Goal: Task Accomplishment & Management: Manage account settings

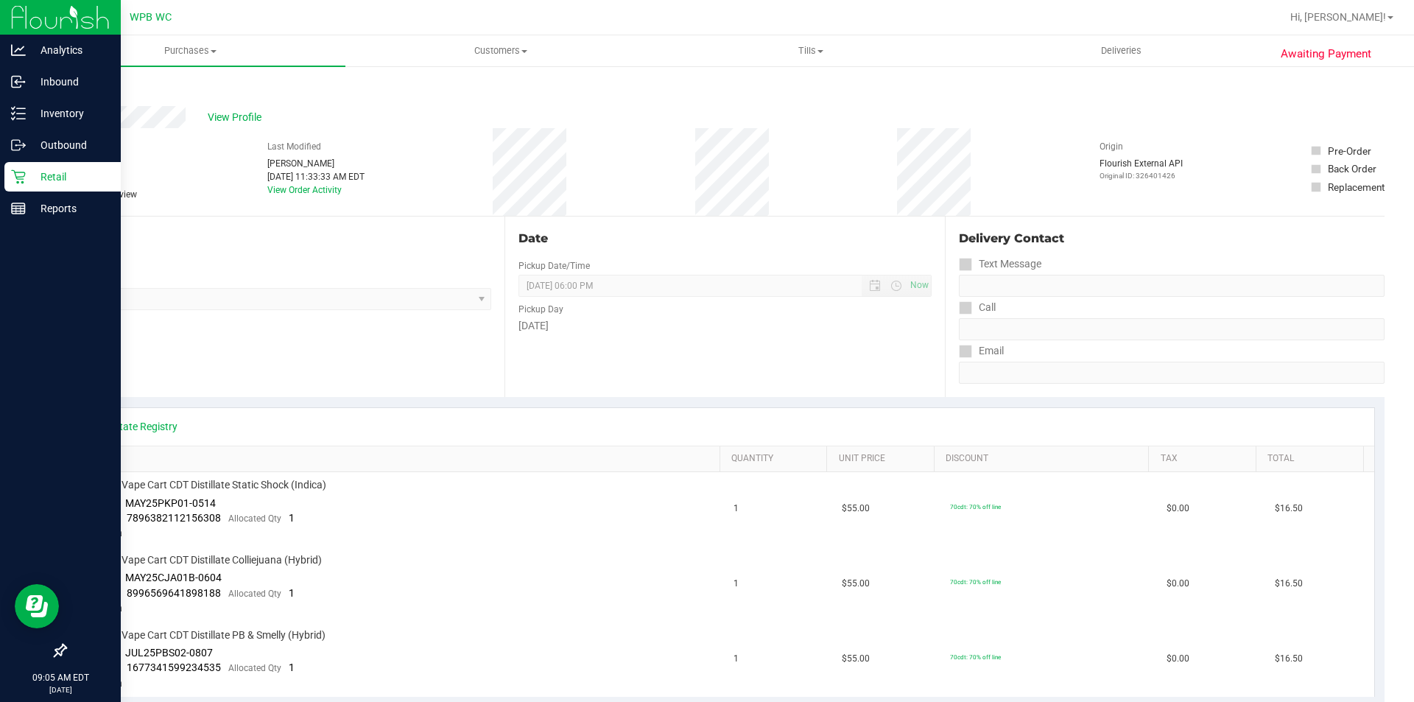
click at [33, 172] on p "Retail" at bounding box center [70, 177] width 88 height 18
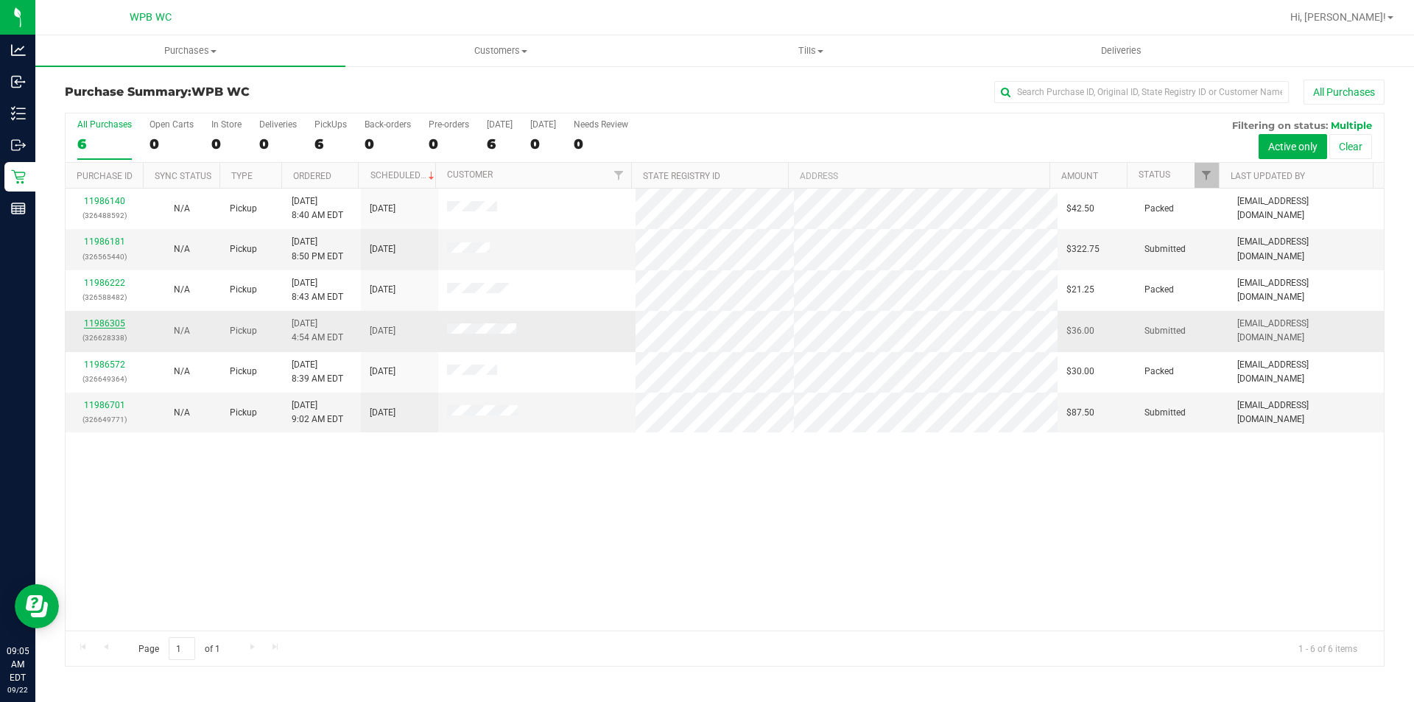
click at [114, 328] on link "11986305" at bounding box center [104, 323] width 41 height 10
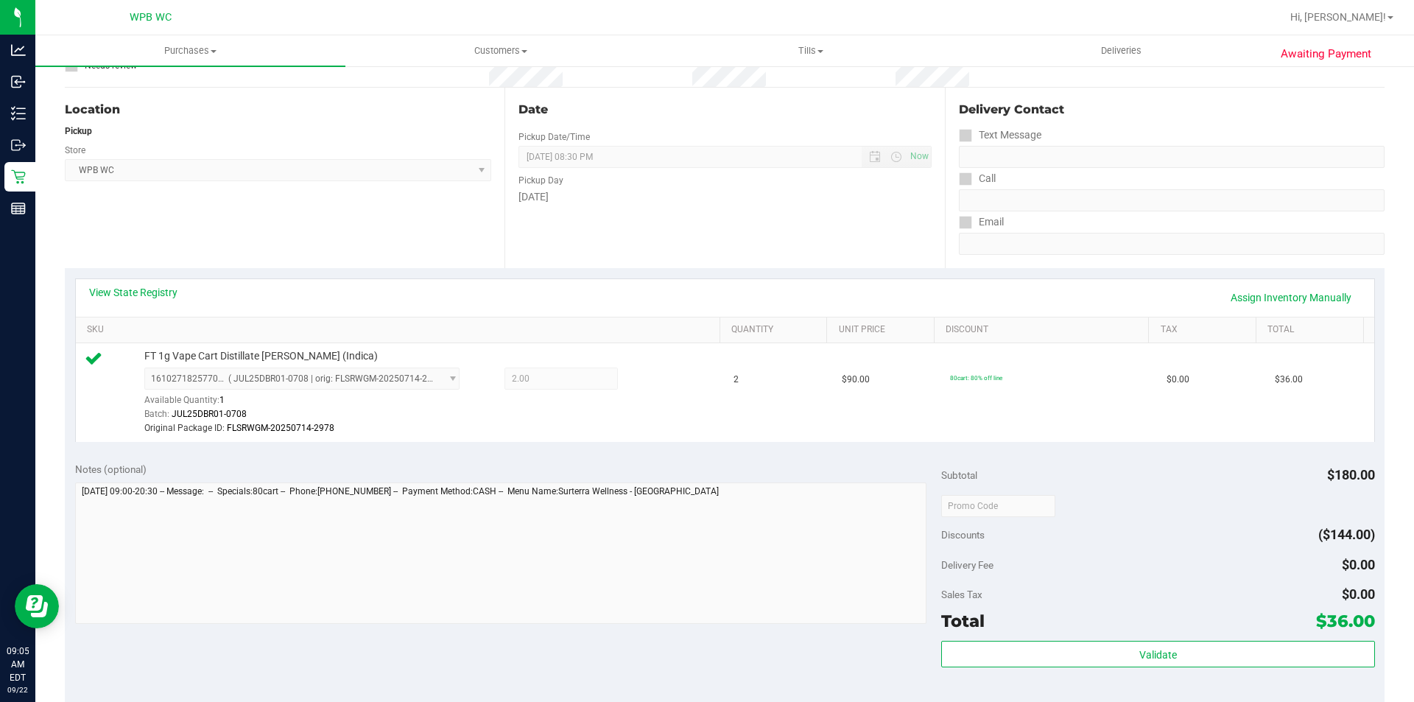
scroll to position [368, 0]
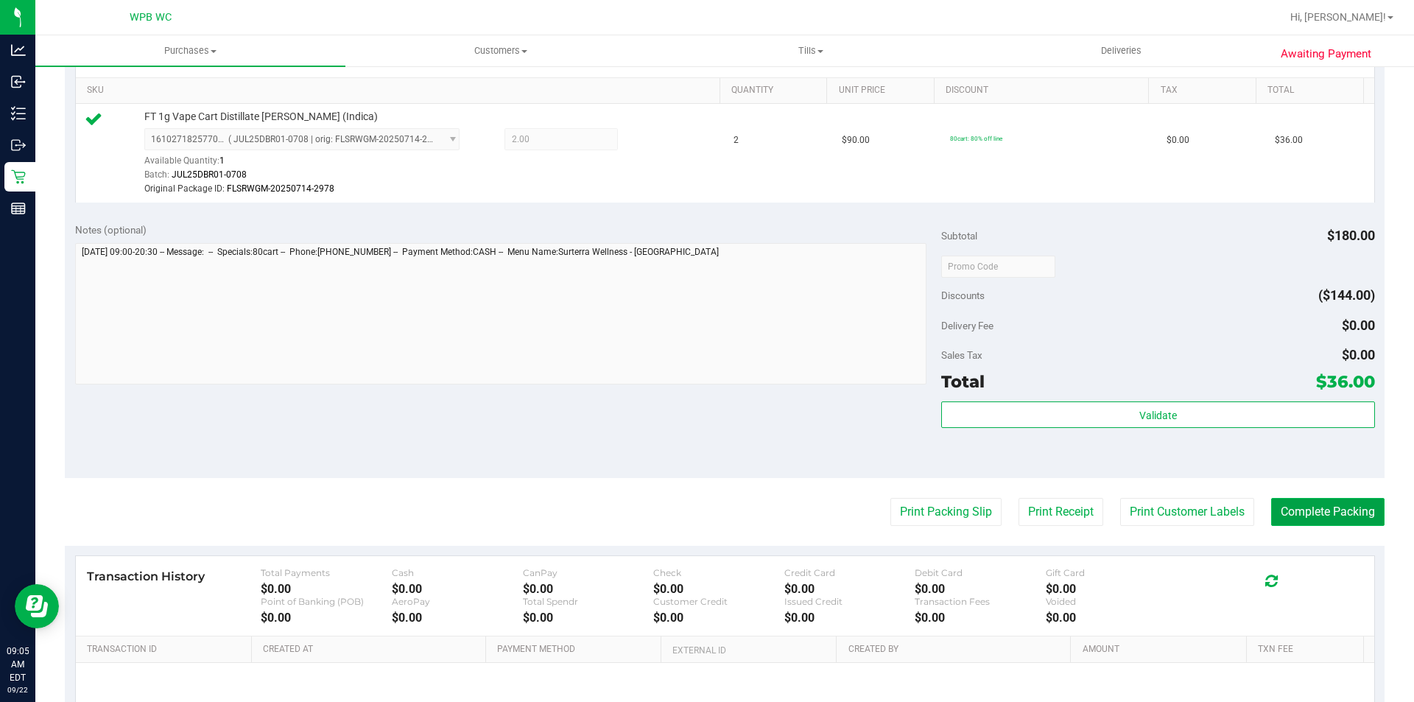
click at [1318, 506] on button "Complete Packing" at bounding box center [1327, 512] width 113 height 28
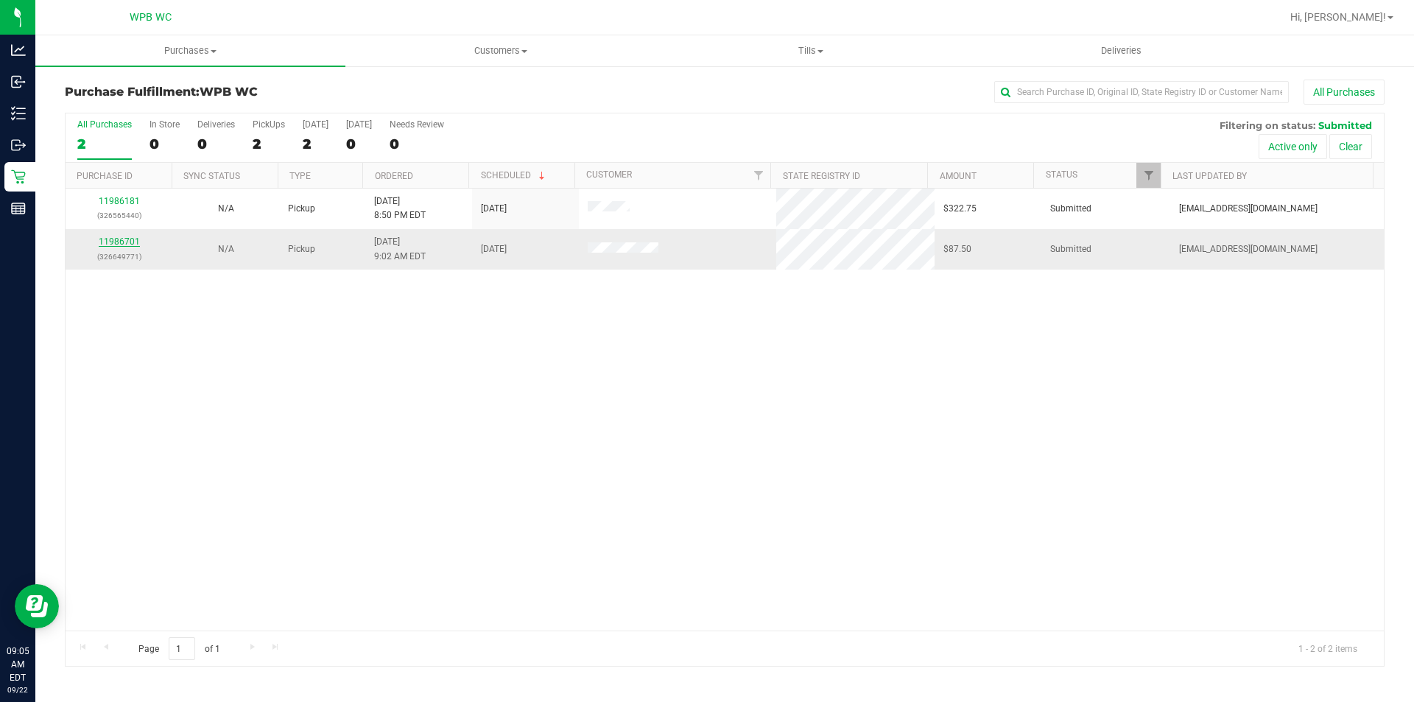
click at [125, 236] on link "11986701" at bounding box center [119, 241] width 41 height 10
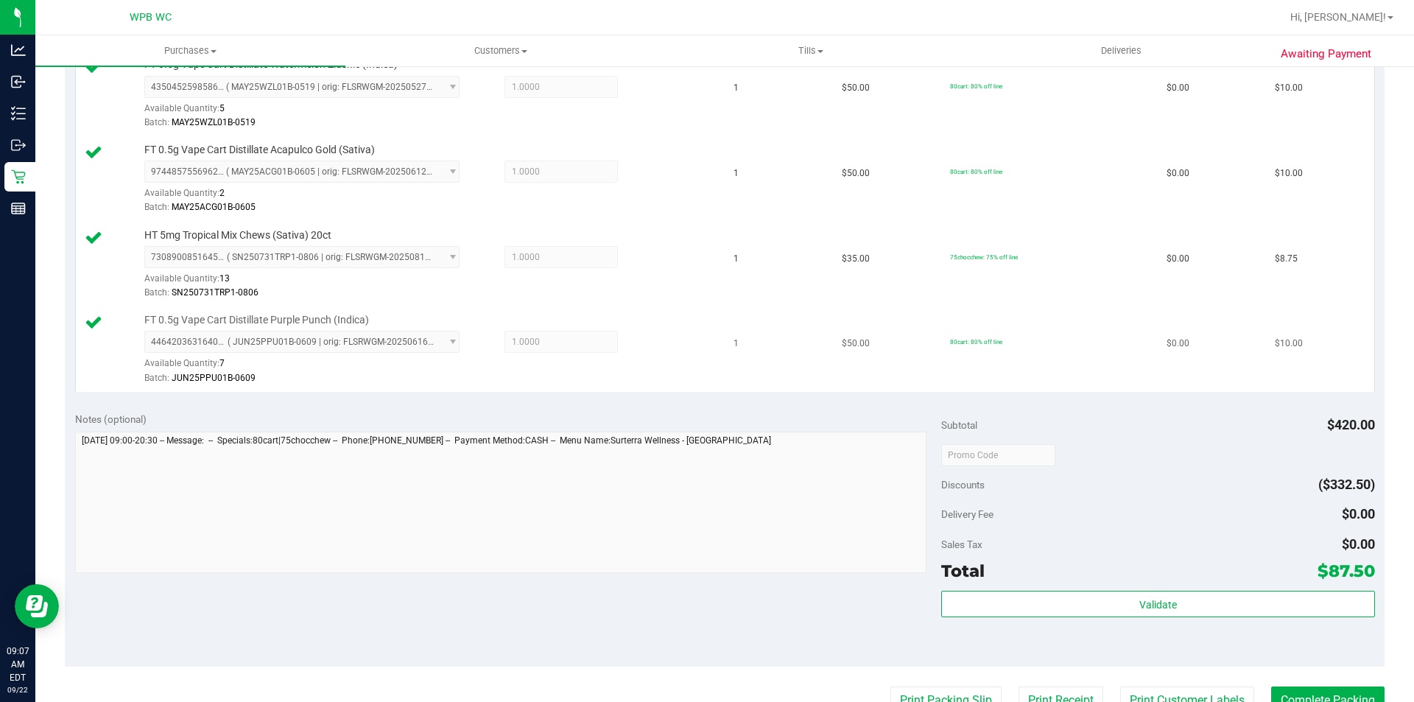
scroll to position [884, 0]
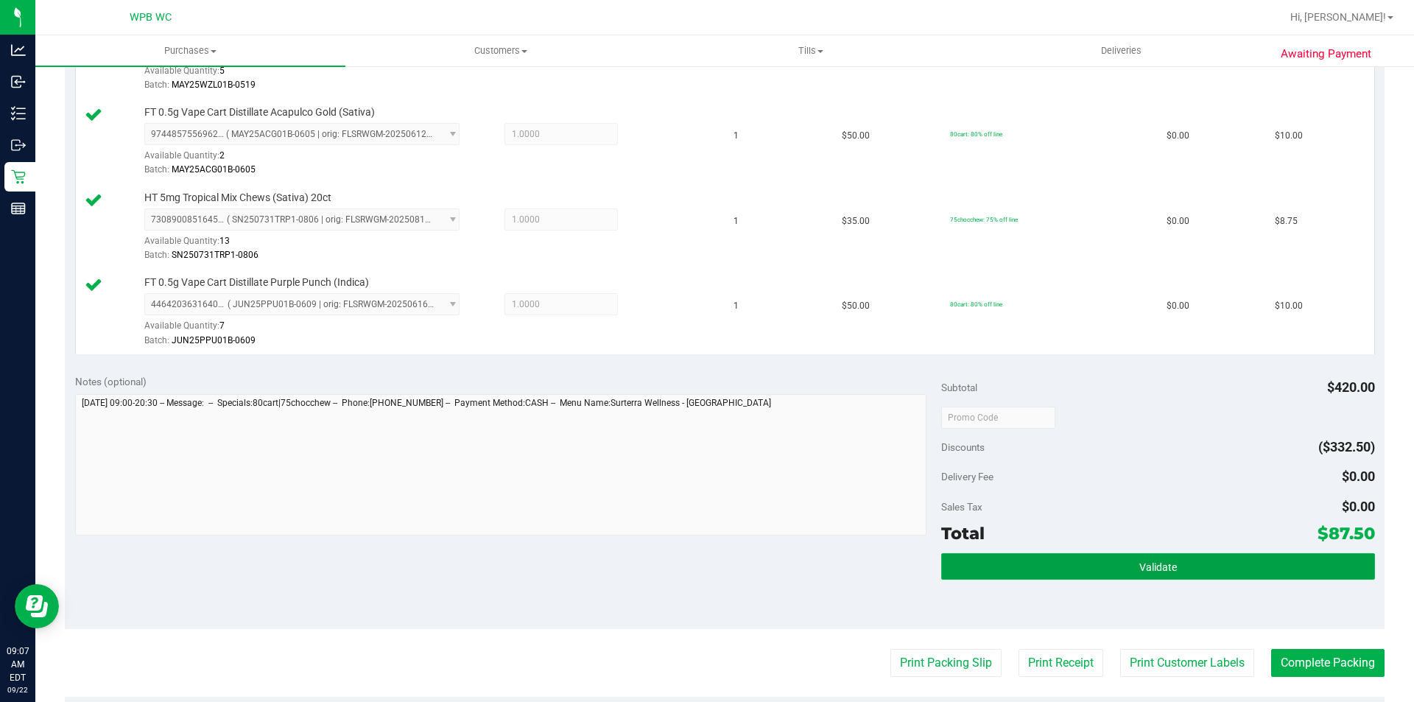
click at [1012, 568] on button "Validate" at bounding box center [1157, 566] width 433 height 27
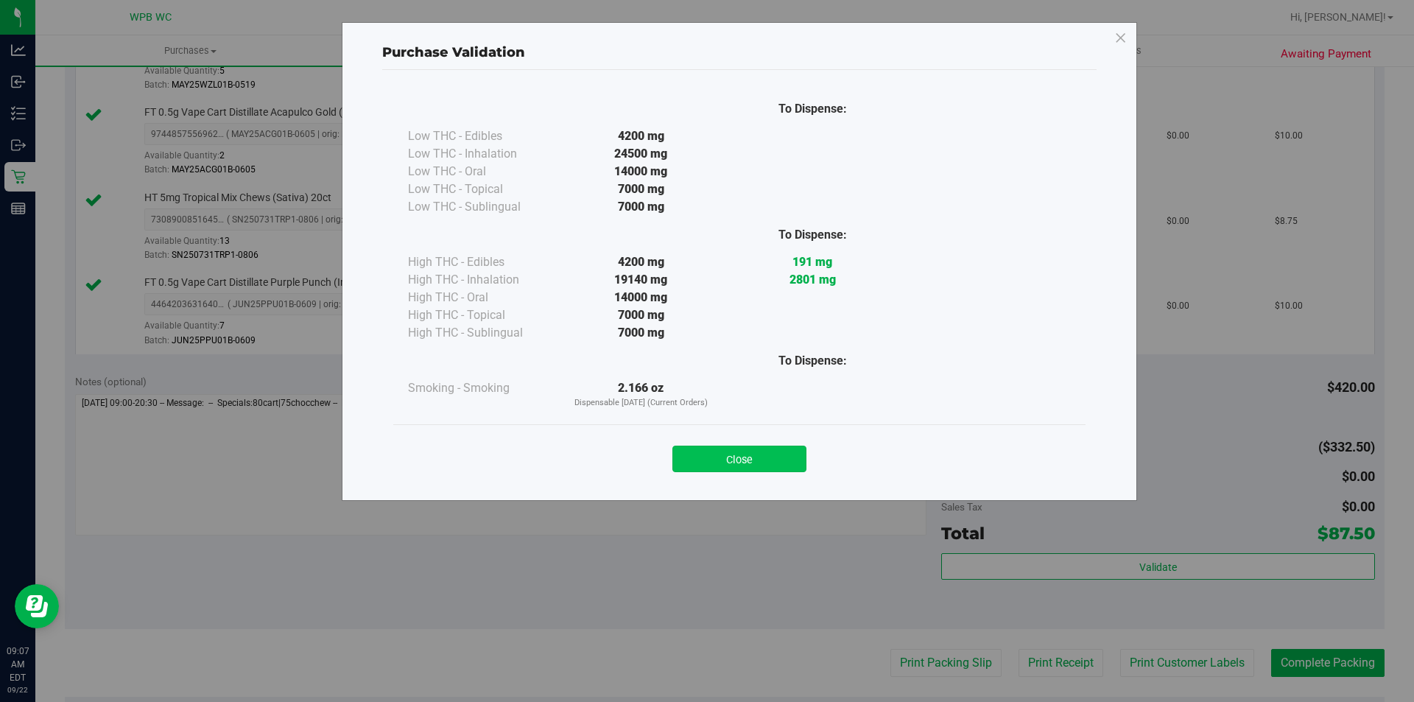
click at [758, 451] on button "Close" at bounding box center [739, 458] width 134 height 27
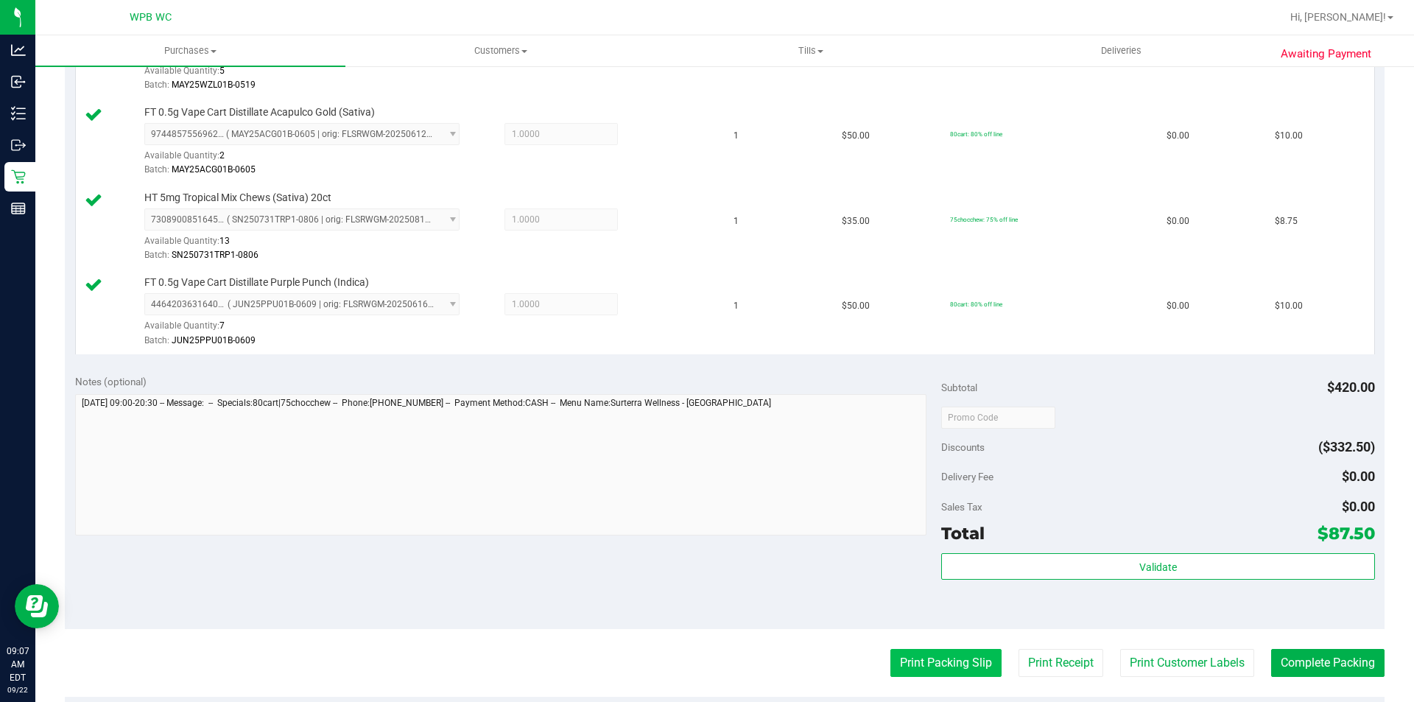
click at [935, 656] on button "Print Packing Slip" at bounding box center [945, 663] width 111 height 28
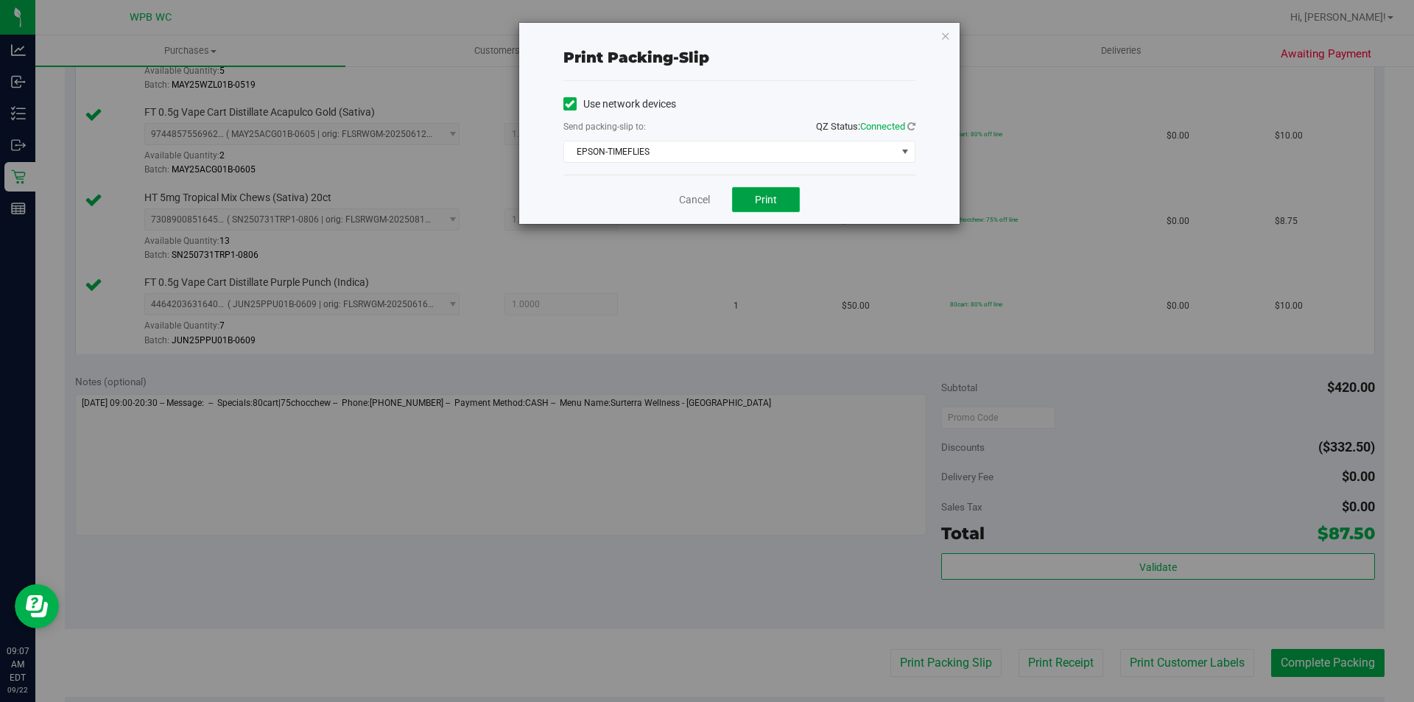
click at [774, 196] on span "Print" at bounding box center [766, 200] width 22 height 12
click at [942, 35] on icon "button" at bounding box center [945, 36] width 10 height 18
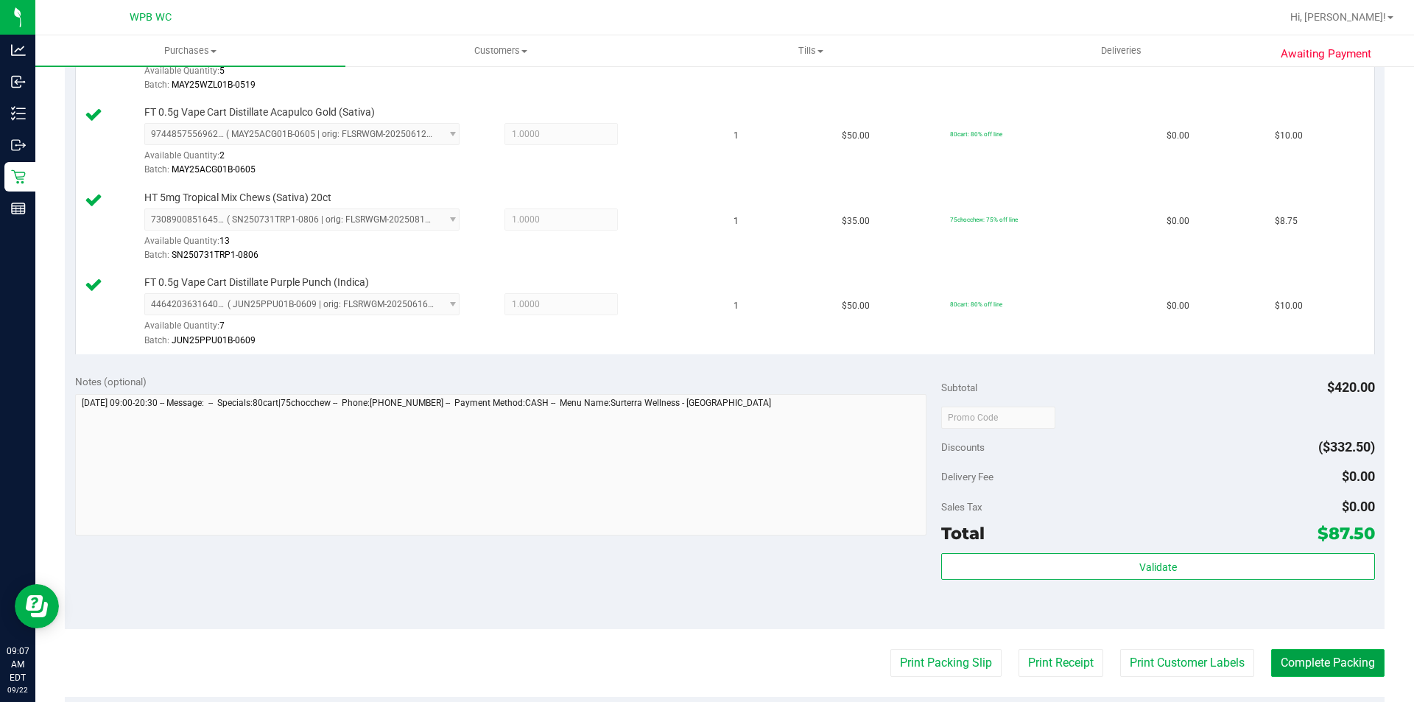
click at [1344, 662] on button "Complete Packing" at bounding box center [1327, 663] width 113 height 28
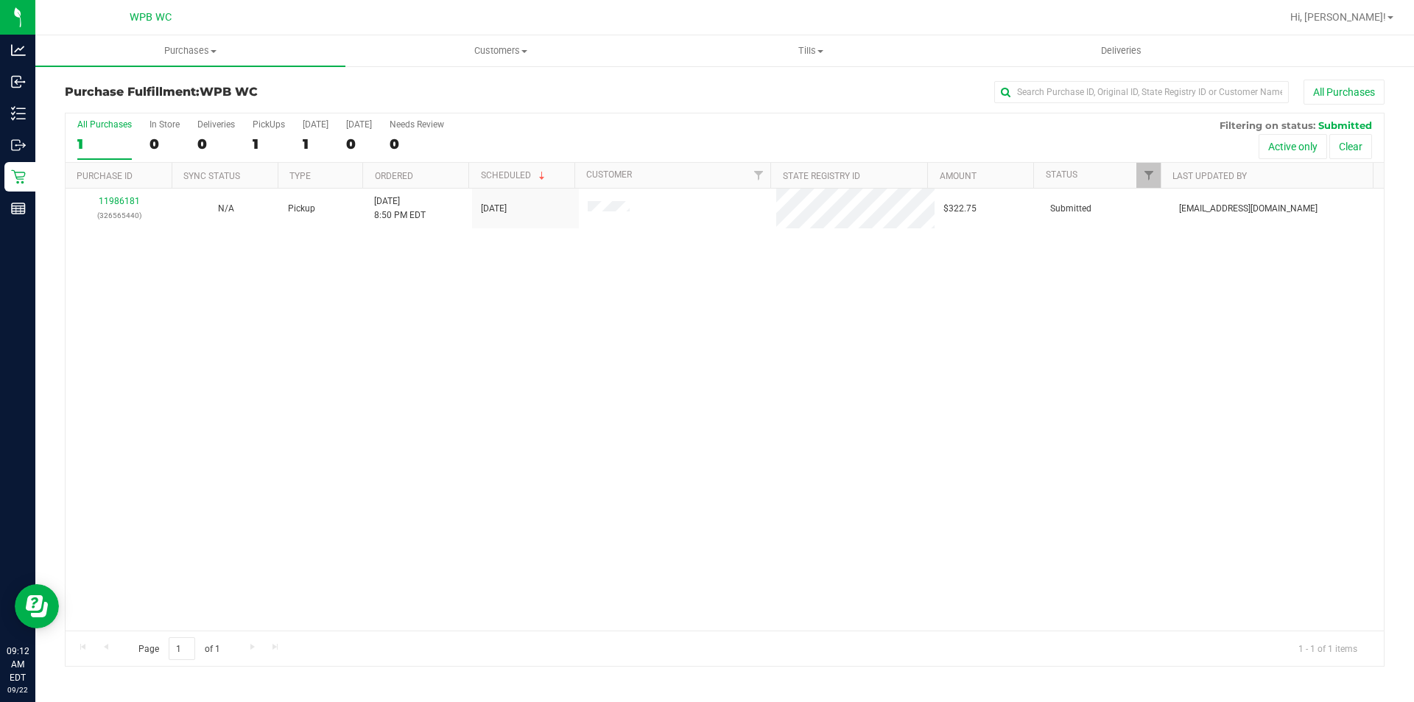
click at [331, 286] on div "11986181 (326565440) N/A Pickup [DATE] 8:50 PM EDT 9/22/2025 $322.75 Submitted …" at bounding box center [725, 409] width 1318 height 442
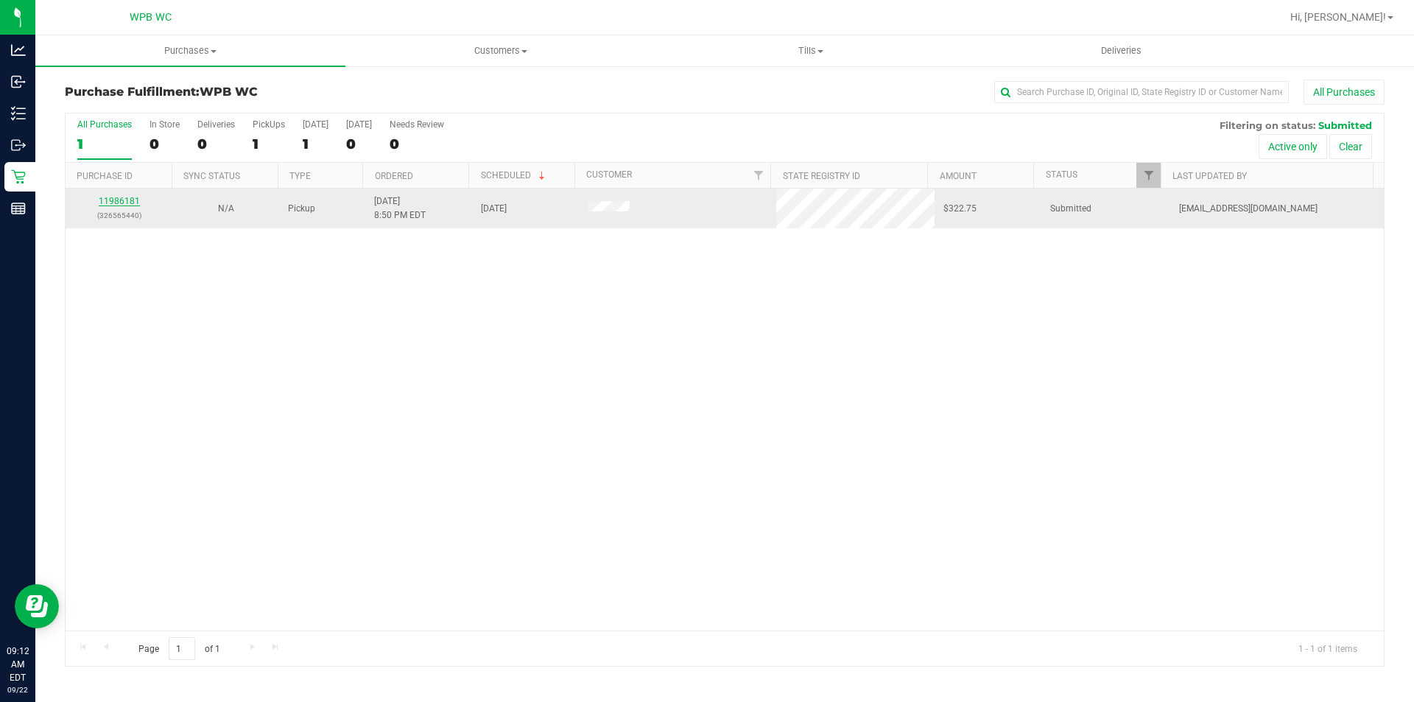
click at [106, 201] on link "11986181" at bounding box center [119, 201] width 41 height 10
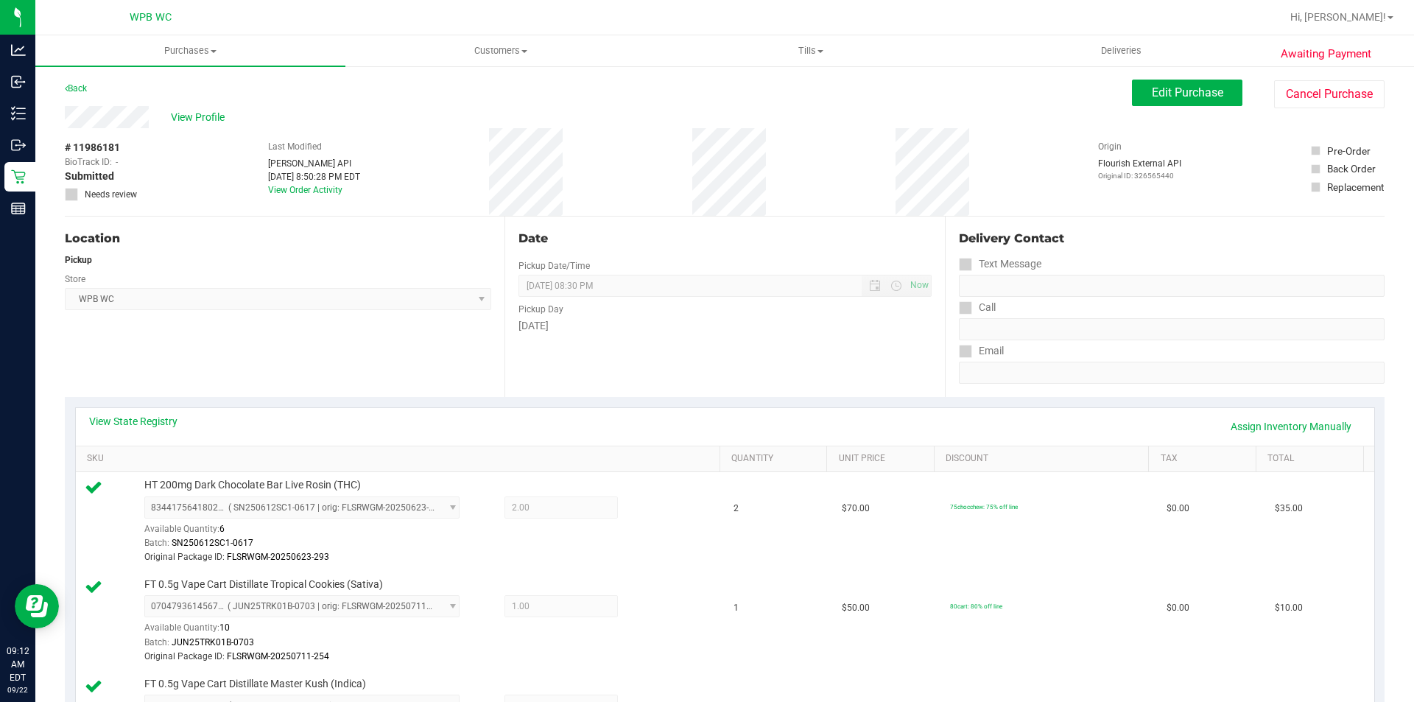
click at [152, 430] on div "View State Registry Assign Inventory Manually" at bounding box center [725, 426] width 1272 height 25
click at [152, 420] on link "View State Registry" at bounding box center [133, 421] width 88 height 15
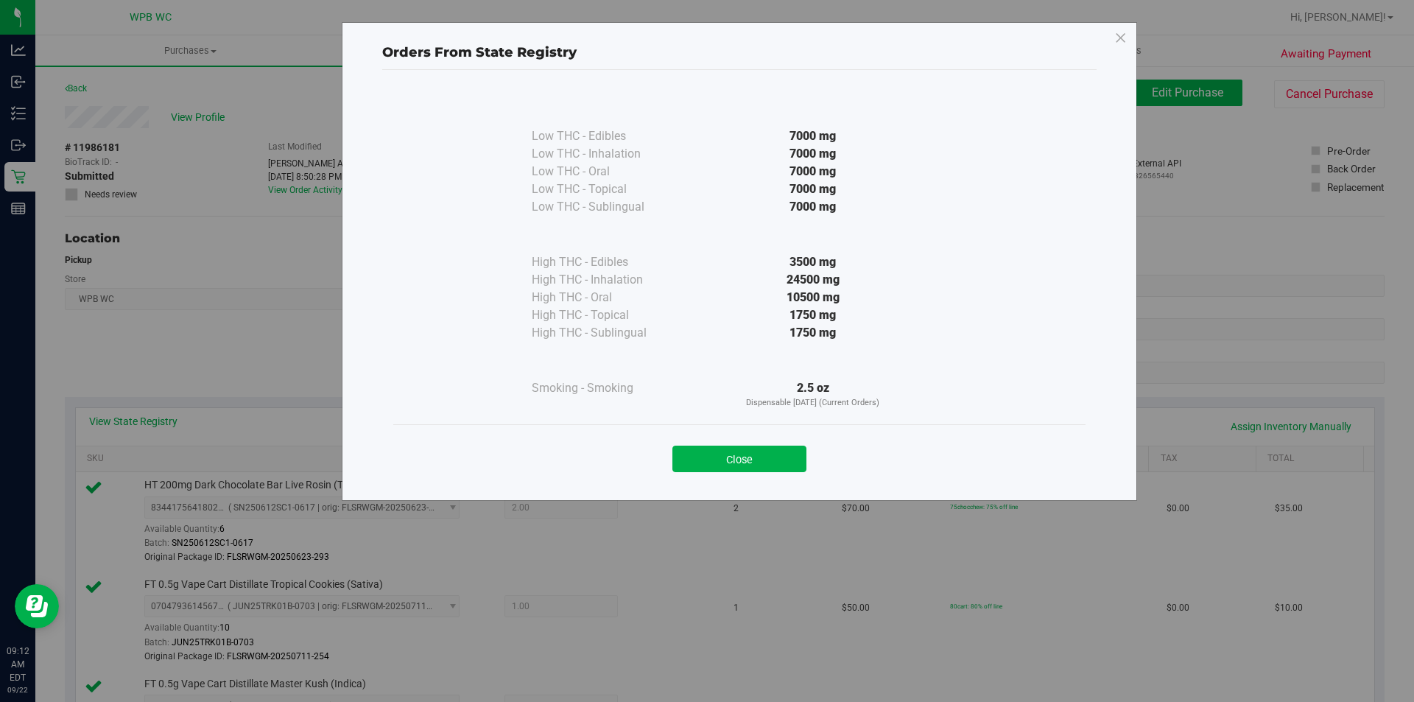
click at [467, 300] on div "Low THC - Edibles 7000 mg Low THC - Inhalation" at bounding box center [739, 257] width 692 height 334
click at [696, 444] on div "Close" at bounding box center [739, 454] width 670 height 37
click at [707, 458] on button "Close" at bounding box center [739, 458] width 134 height 27
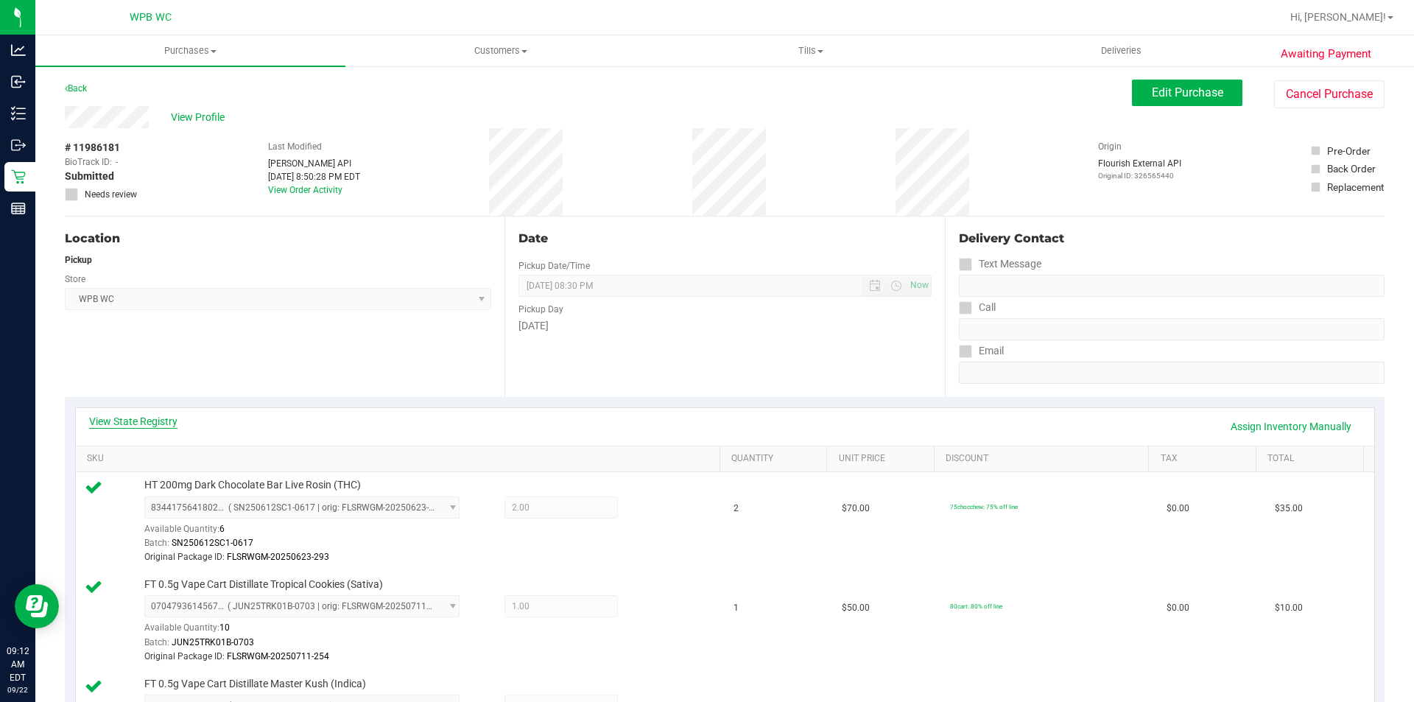
click at [153, 420] on link "View State Registry" at bounding box center [133, 421] width 88 height 15
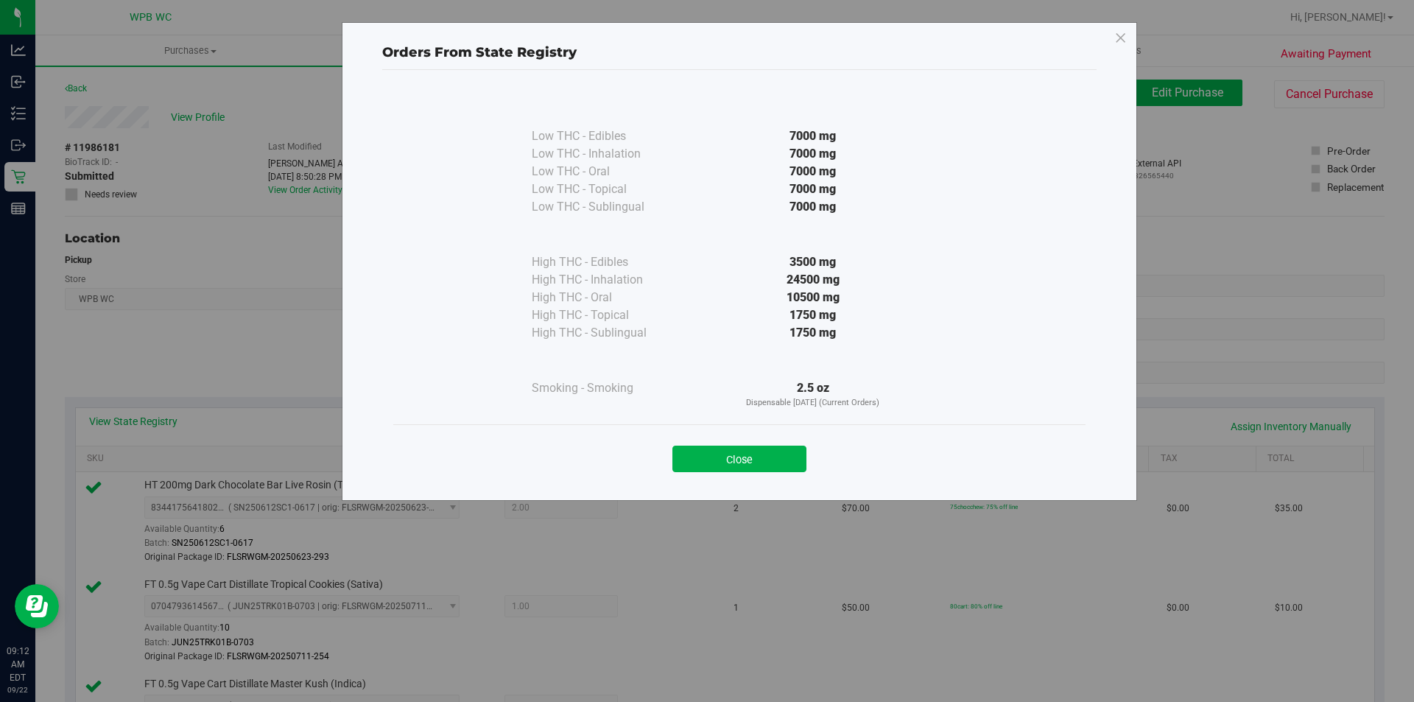
click at [646, 222] on div at bounding box center [605, 235] width 147 height 38
click at [728, 467] on button "Close" at bounding box center [739, 458] width 134 height 27
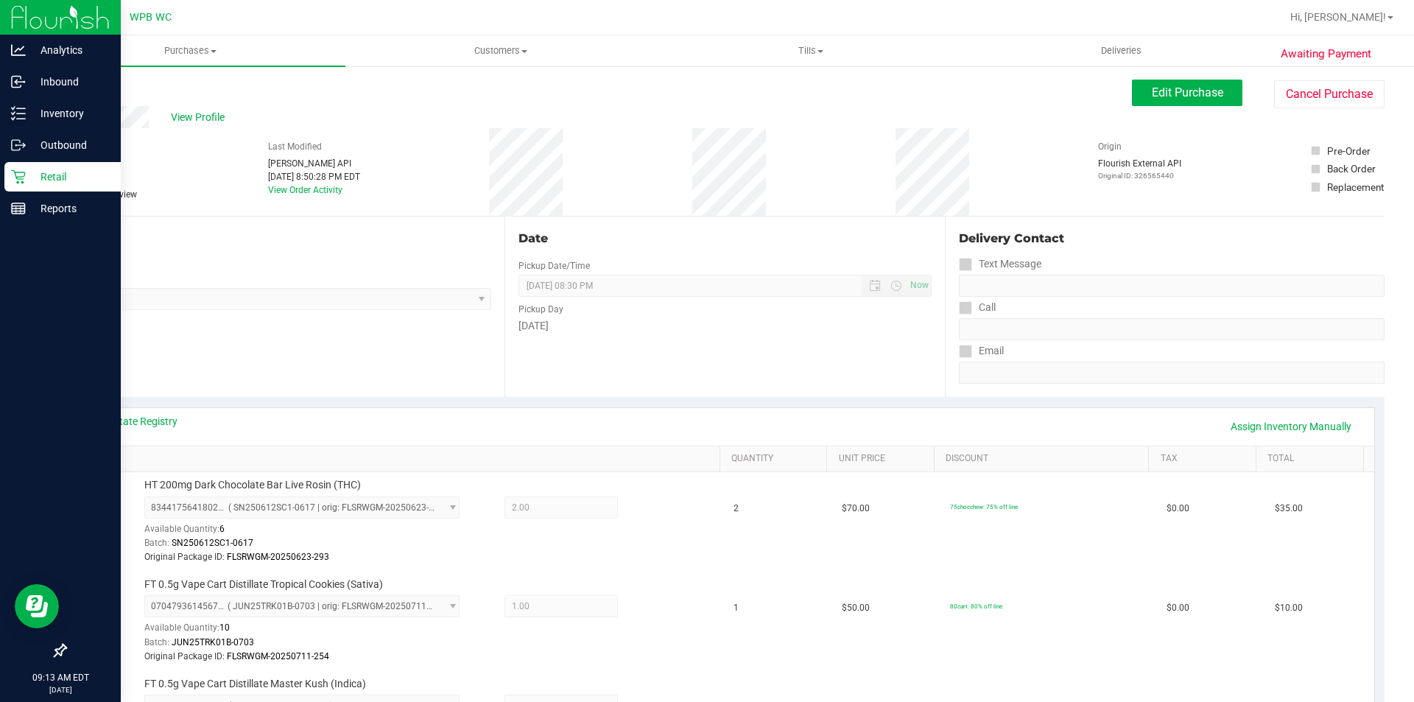
click at [13, 178] on icon at bounding box center [18, 176] width 15 height 15
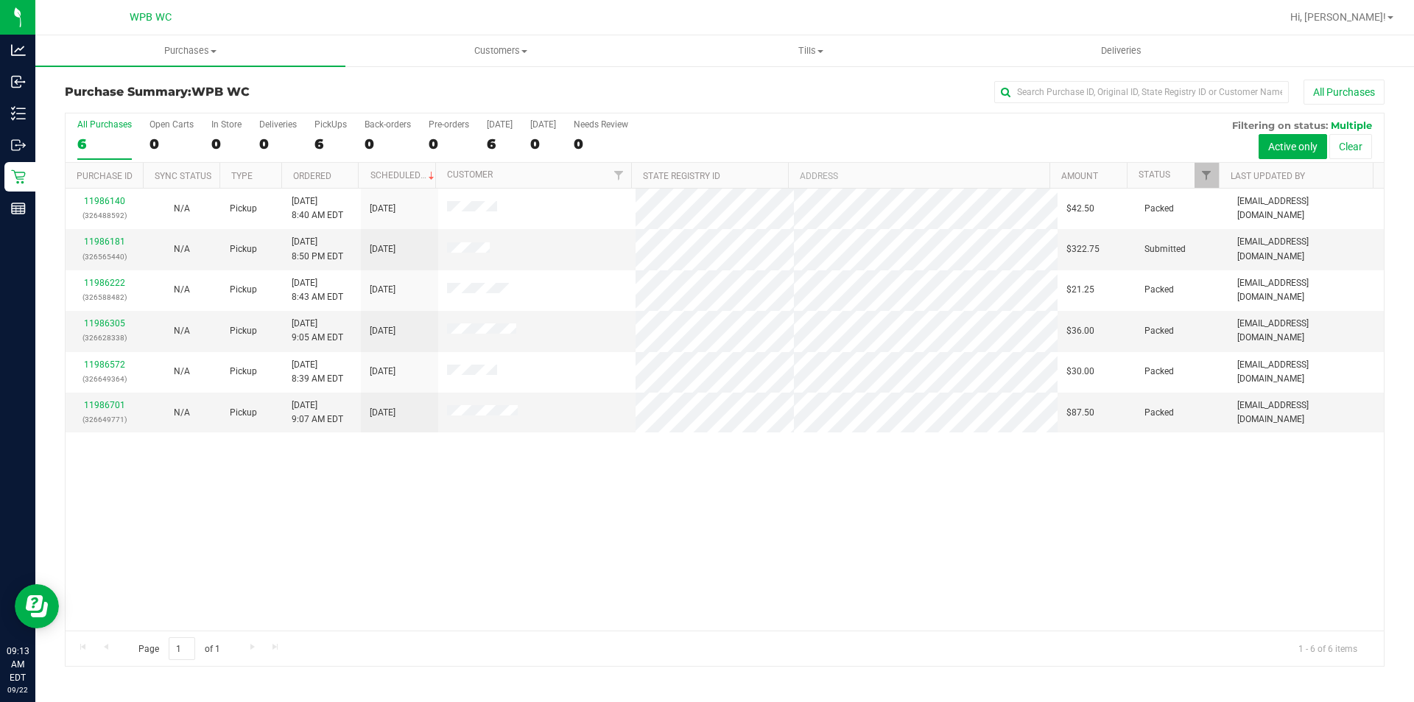
drag, startPoint x: 588, startPoint y: 554, endPoint x: 568, endPoint y: 526, distance: 34.2
click at [589, 554] on div "11986140 (326488592) N/A Pickup [DATE] 8:40 AM EDT 9/22/2025 $42.50 Packed [EMA…" at bounding box center [725, 409] width 1318 height 442
click at [525, 515] on div "11986140 (326488592) N/A Pickup [DATE] 8:40 AM EDT 9/22/2025 $42.50 Packed [EMA…" at bounding box center [725, 409] width 1318 height 442
click at [527, 515] on div "11986140 (326488592) N/A Pickup [DATE] 8:40 AM EDT 9/22/2025 $42.50 Packed [EMA…" at bounding box center [725, 409] width 1318 height 442
